Goal: Task Accomplishment & Management: Complete application form

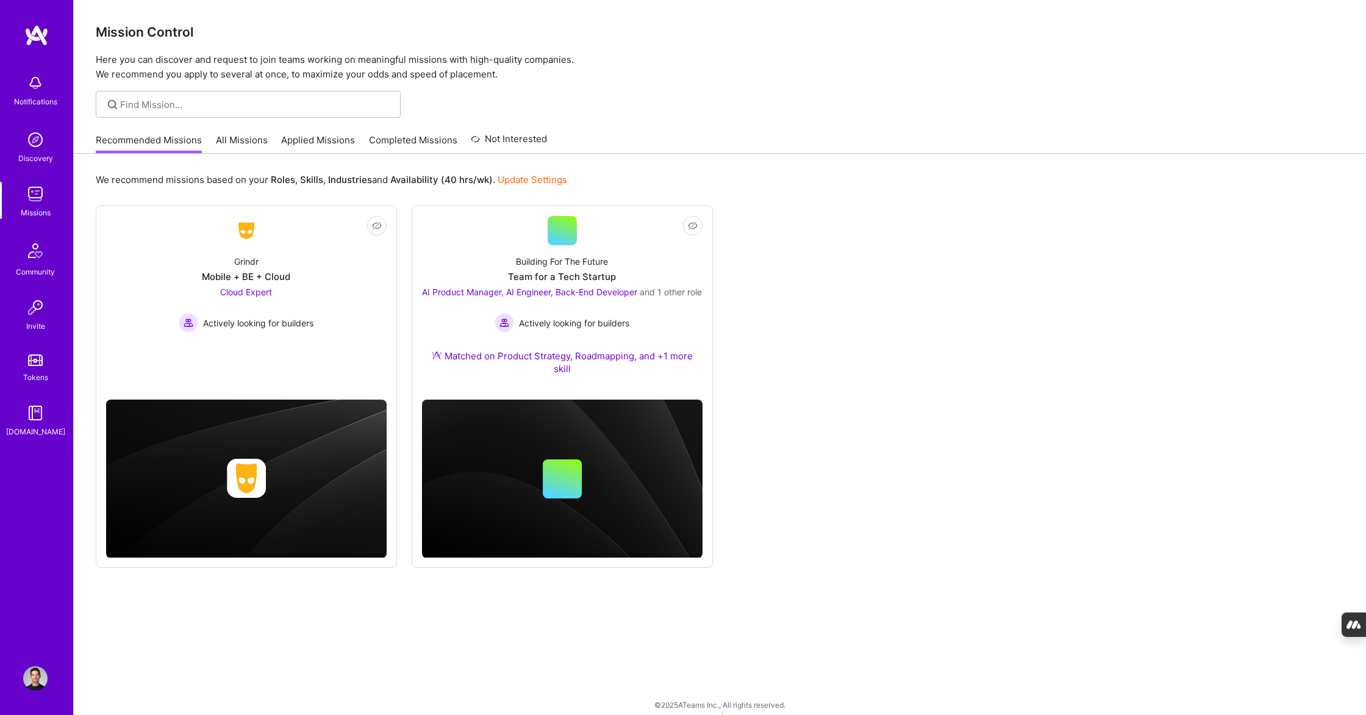
click at [235, 132] on div "Recommended Missions All Missions Applied Missions Completed Missions Not Inter…" at bounding box center [321, 140] width 451 height 26
click at [287, 137] on link "Applied Missions" at bounding box center [318, 144] width 74 height 20
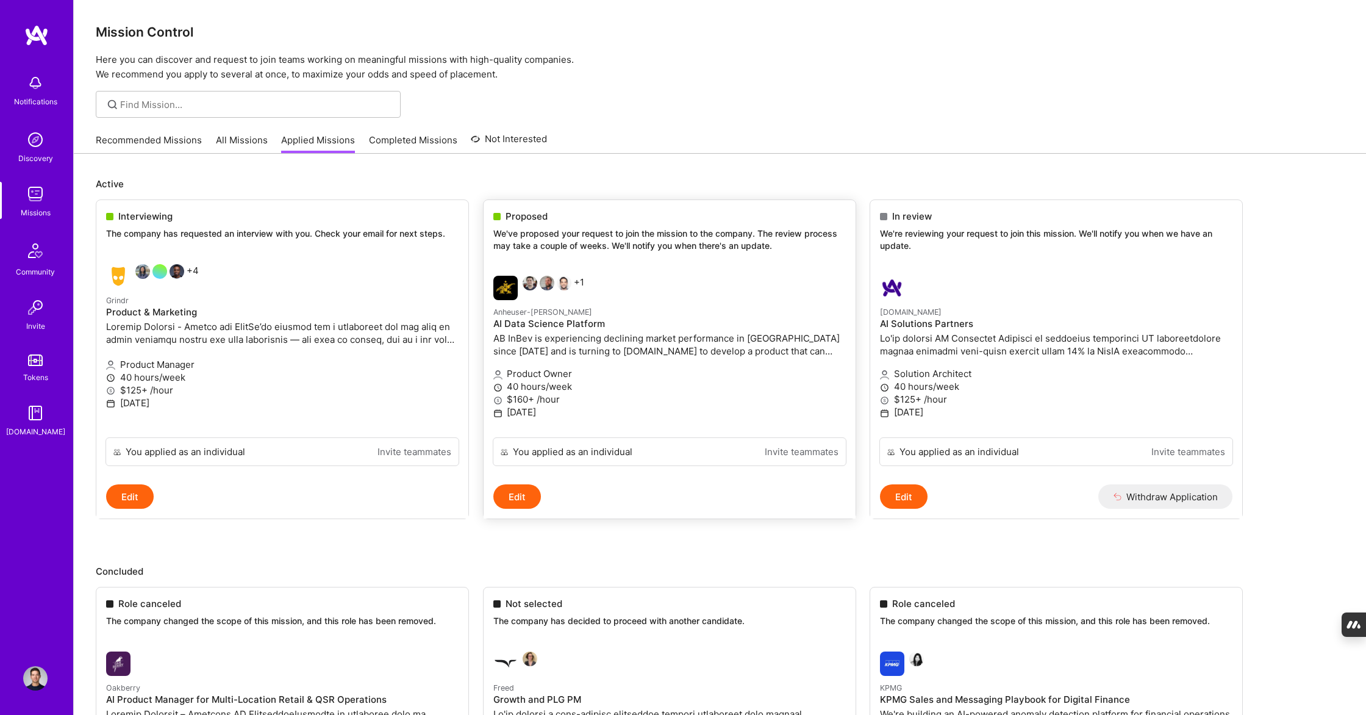
click at [620, 233] on p "We've proposed your request to join the mission to the company. The review proc…" at bounding box center [669, 240] width 353 height 24
click at [628, 401] on p "$160+ /hour" at bounding box center [669, 399] width 353 height 13
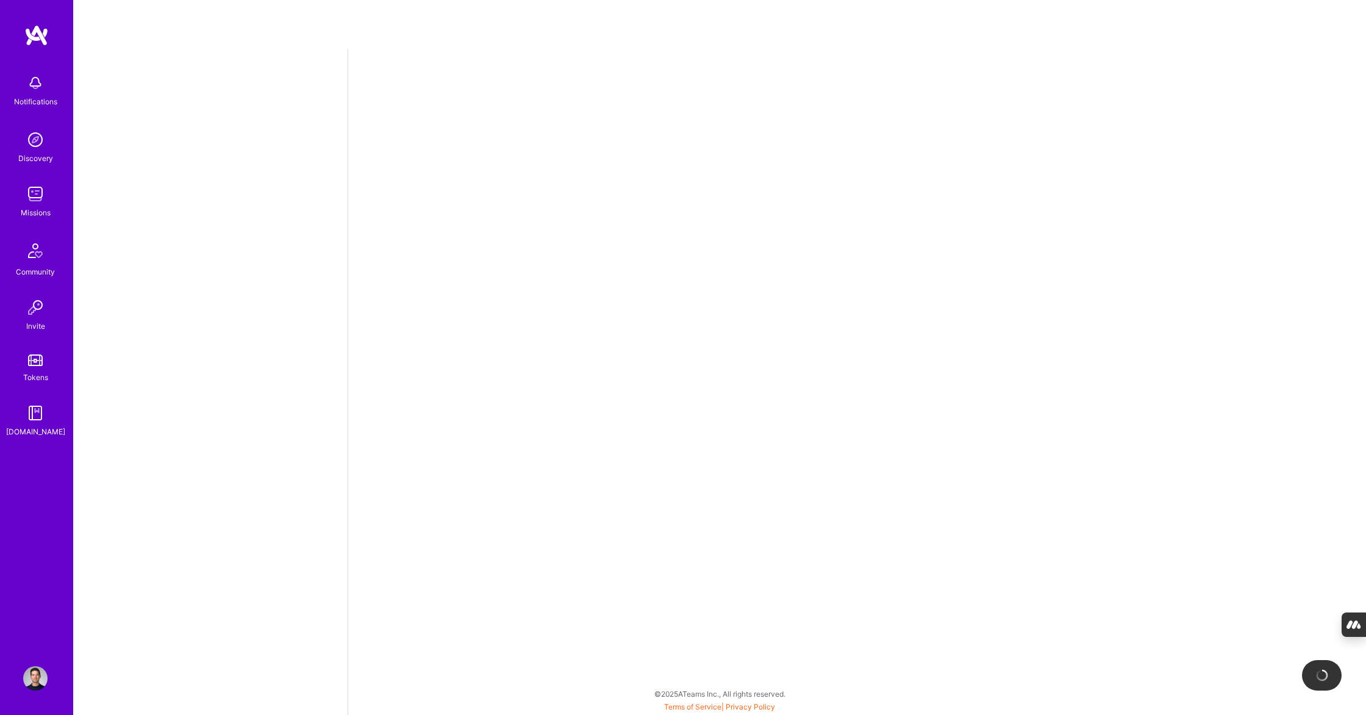
select select "CA"
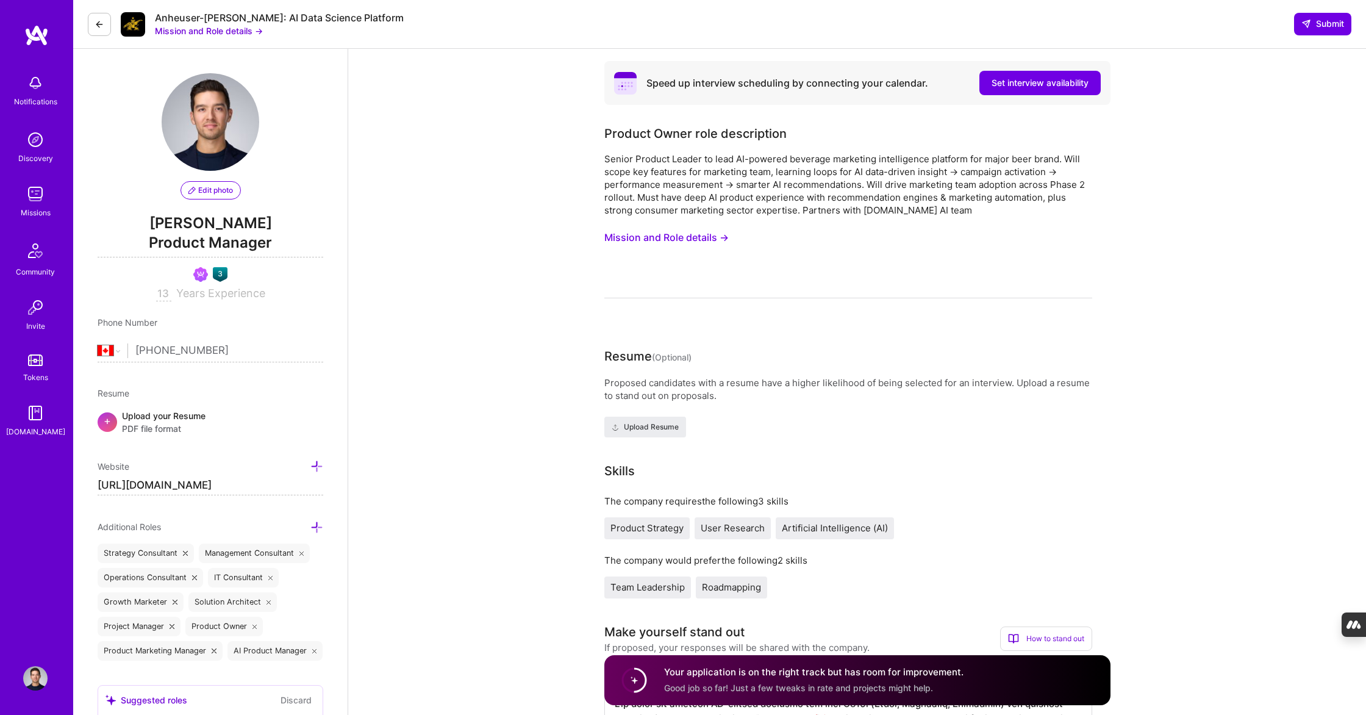
click at [714, 234] on button "Mission and Role details →" at bounding box center [667, 237] width 124 height 23
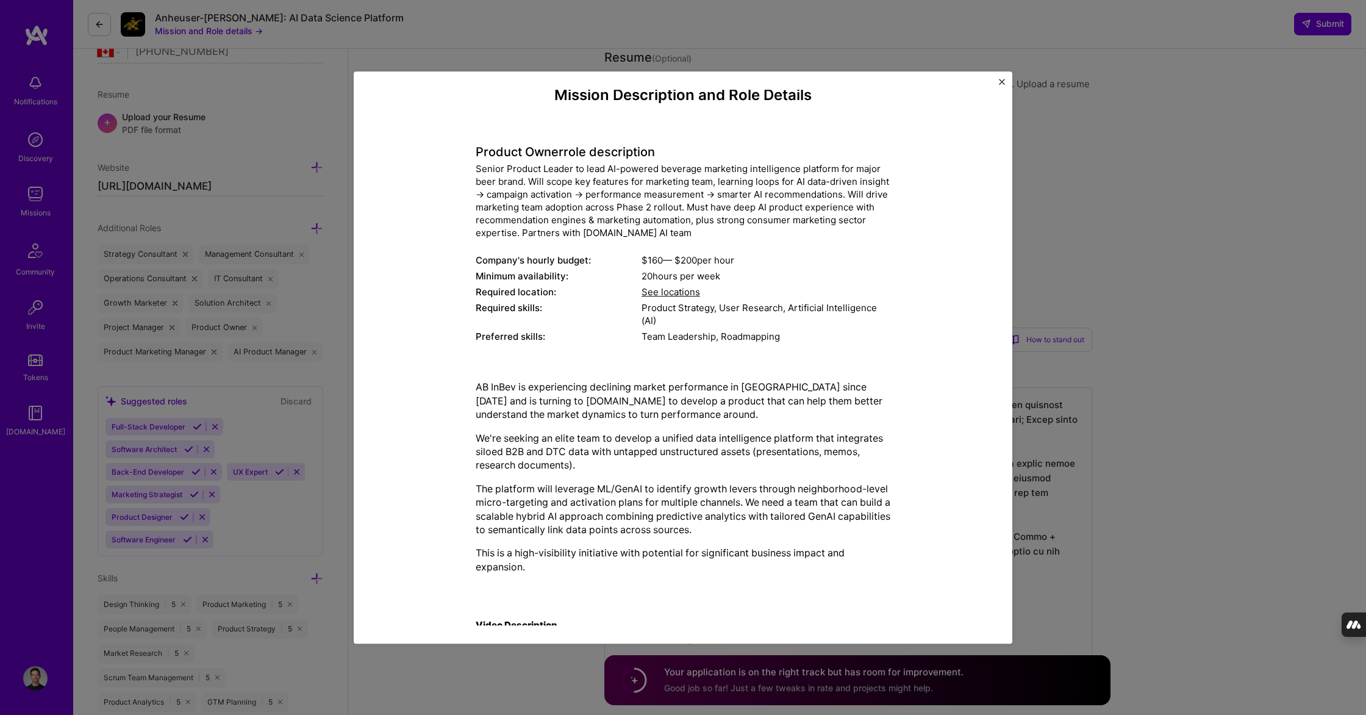
scroll to position [226, 0]
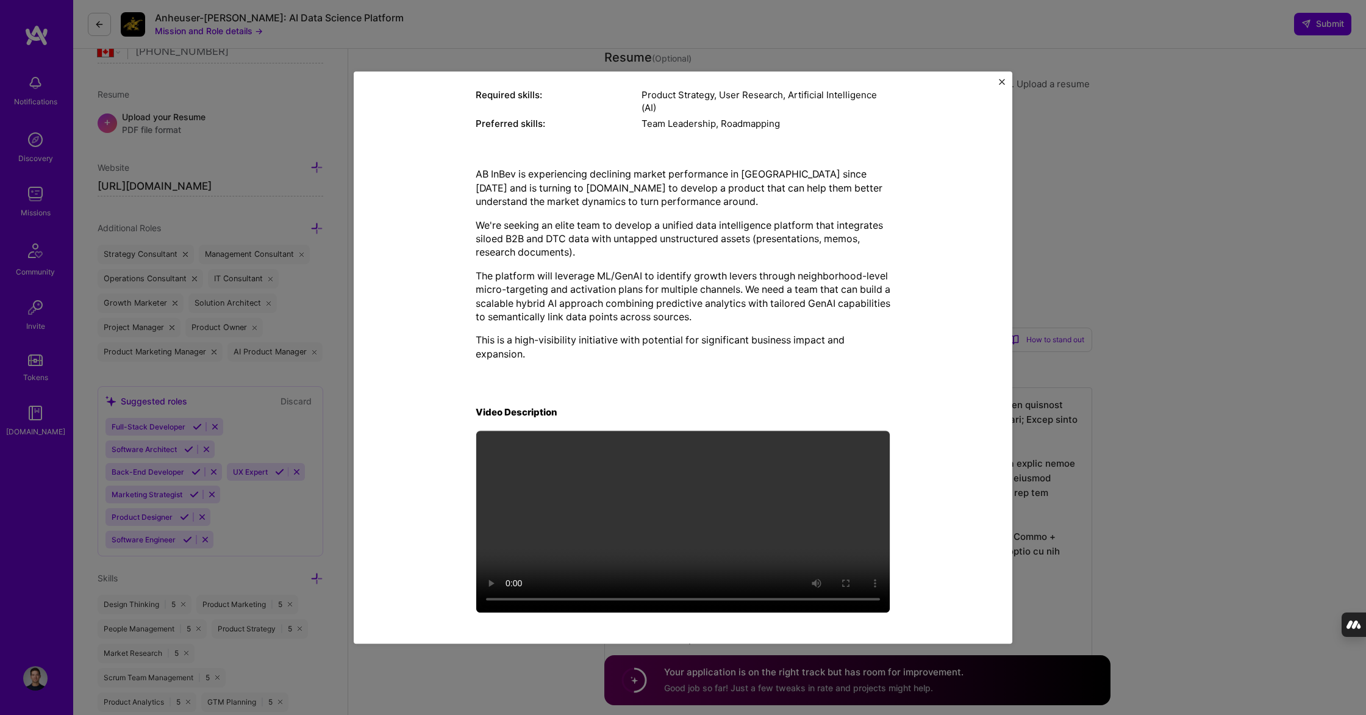
click at [731, 343] on p "This is a high-visibility initiative with potential for significant business im…" at bounding box center [683, 347] width 415 height 27
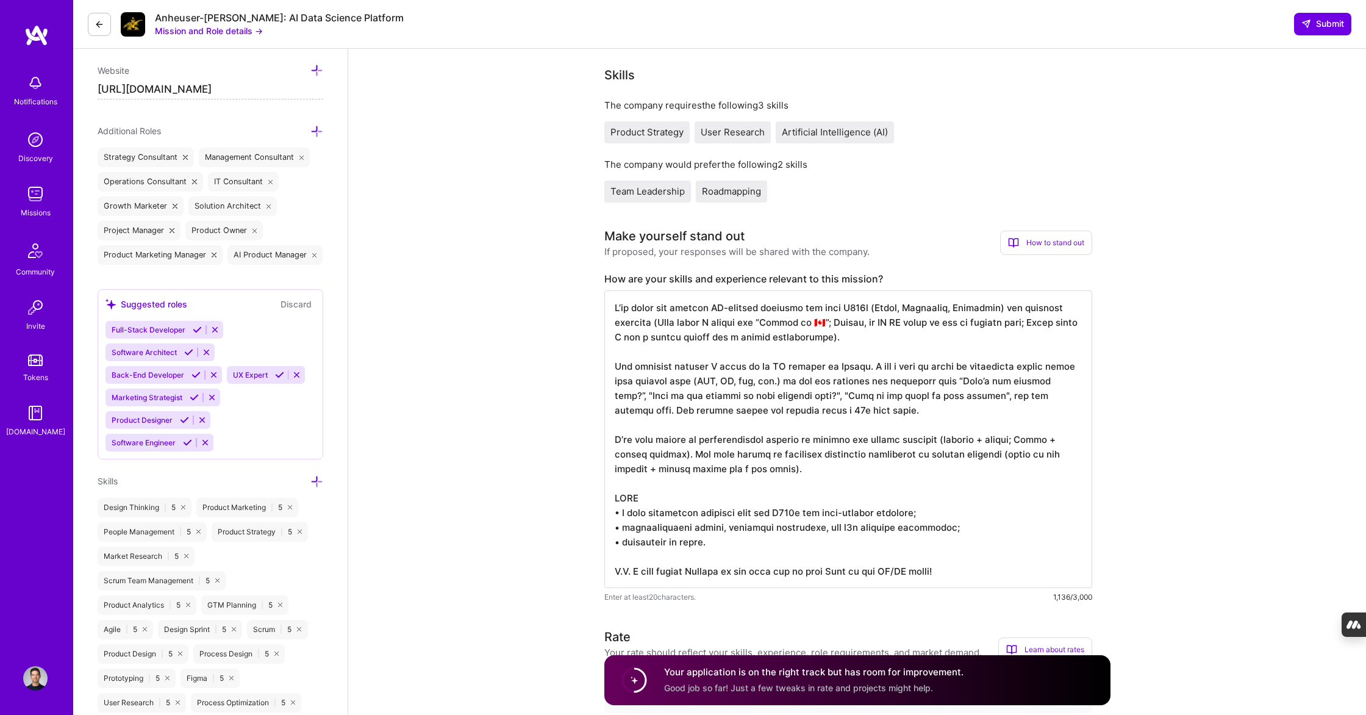
scroll to position [0, 0]
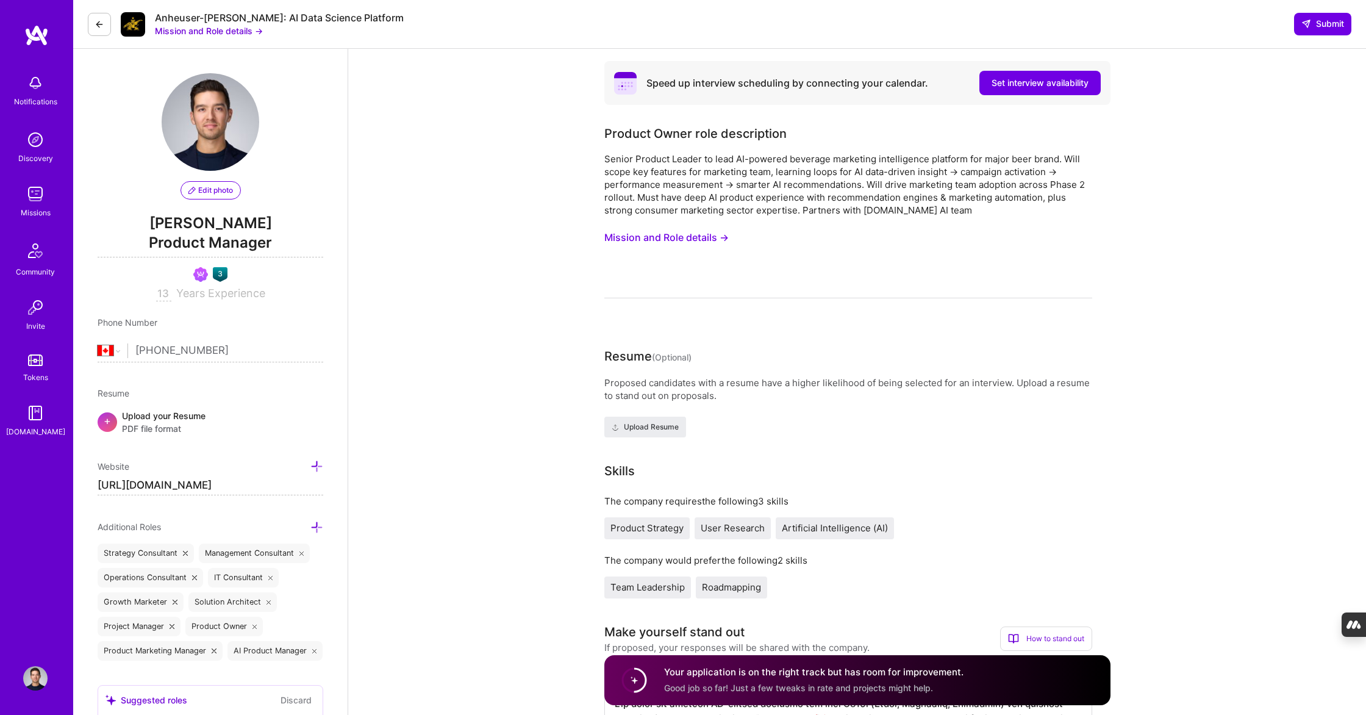
click at [201, 27] on button "Mission and Role details →" at bounding box center [209, 30] width 108 height 13
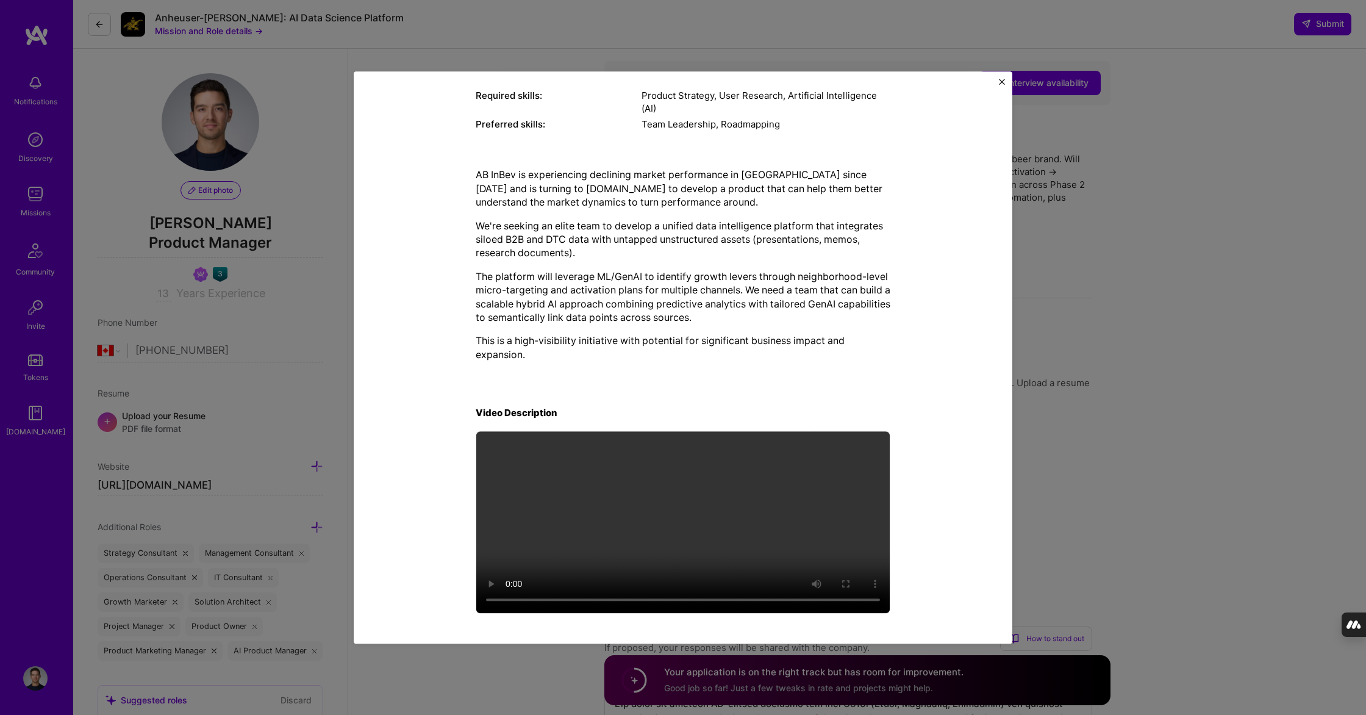
scroll to position [224, 0]
